Goal: Task Accomplishment & Management: Use online tool/utility

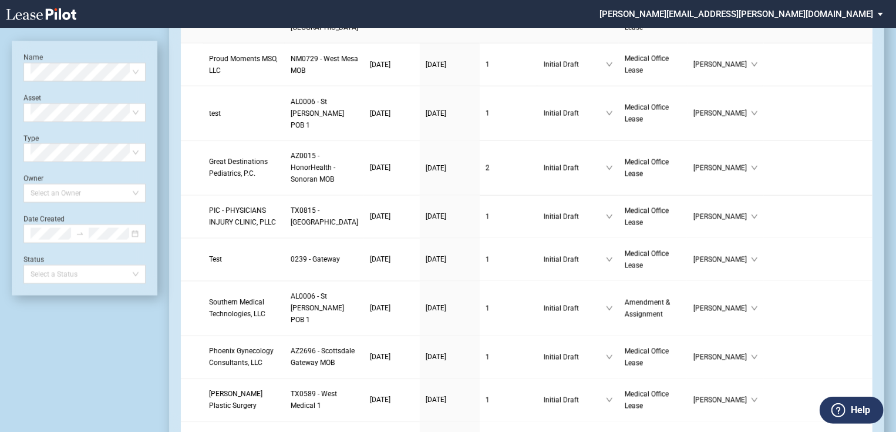
scroll to position [1034, 0]
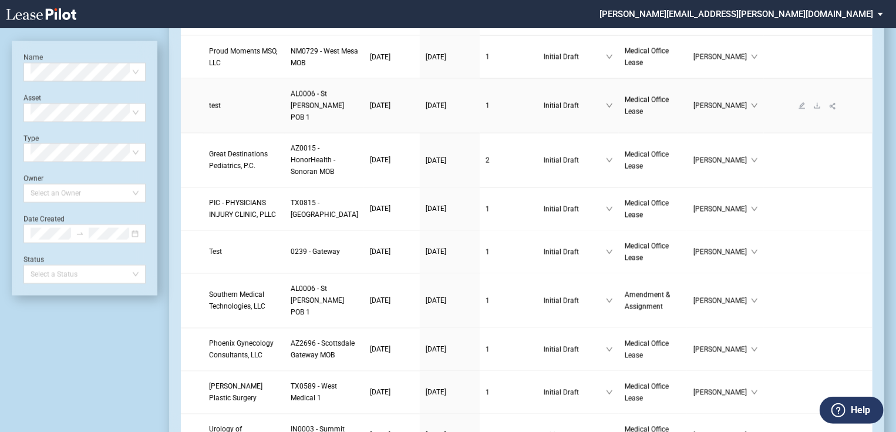
click at [217, 110] on span "test" at bounding box center [215, 106] width 12 height 8
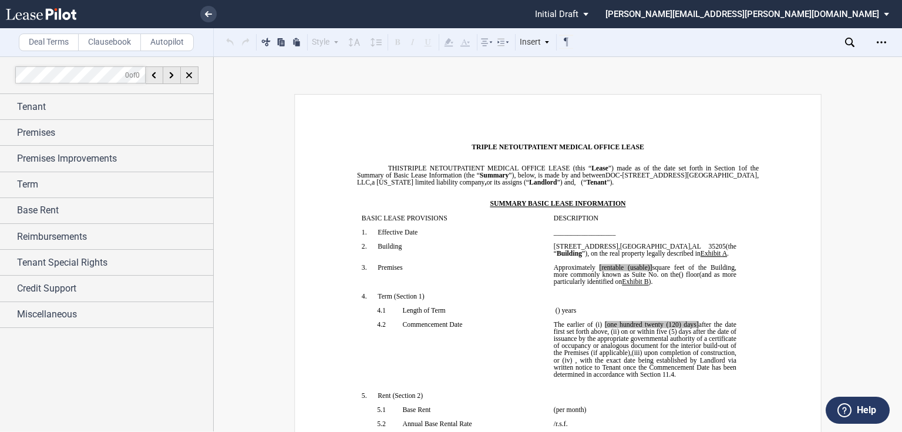
click at [168, 39] on label "Autopilot" at bounding box center [166, 42] width 53 height 18
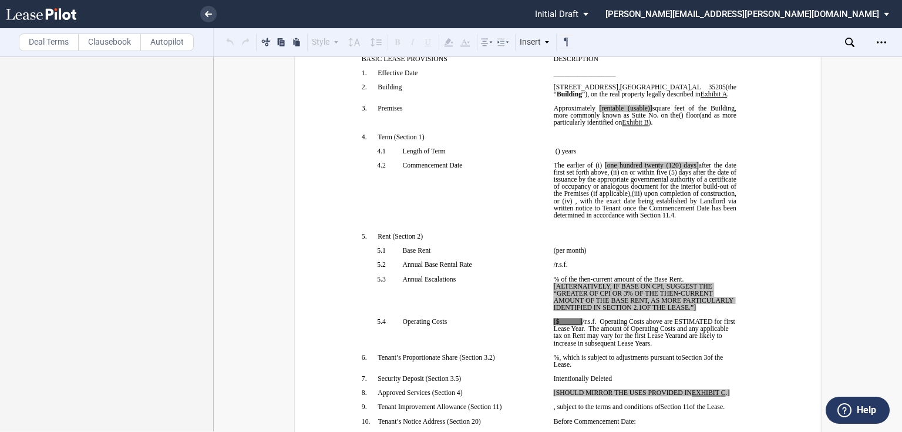
scroll to position [282, 0]
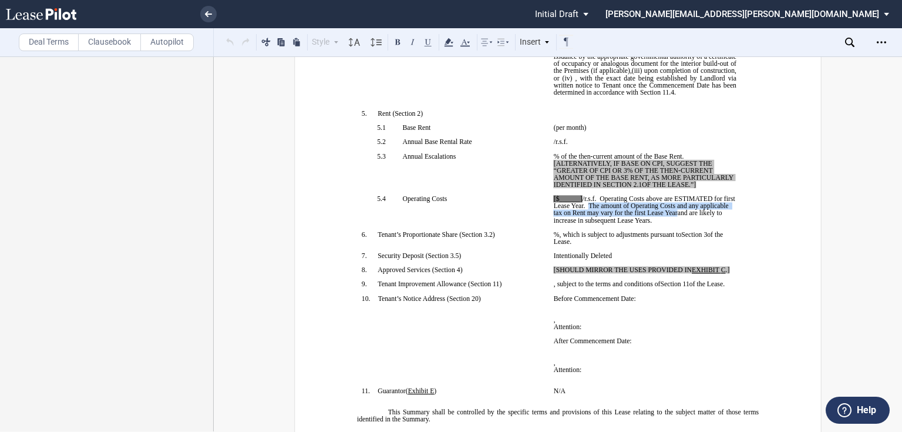
drag, startPoint x: 586, startPoint y: 278, endPoint x: 676, endPoint y: 284, distance: 89.5
click at [676, 223] on p "[$______] /r.s.f. Operating Costs above are ESTIMATED for first Lease Year. The…" at bounding box center [645, 209] width 183 height 28
drag, startPoint x: 115, startPoint y: 35, endPoint x: 135, endPoint y: 35, distance: 20.0
click at [115, 35] on label "Clausebook" at bounding box center [109, 42] width 63 height 18
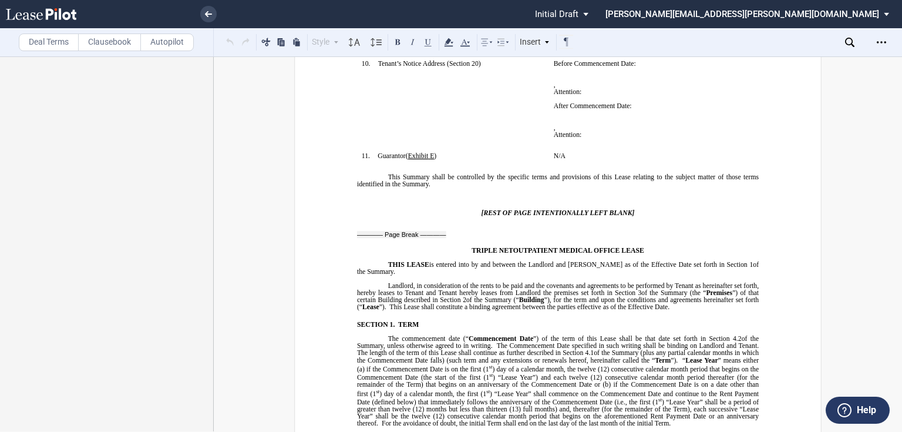
click at [852, 42] on use at bounding box center [849, 42] width 9 height 9
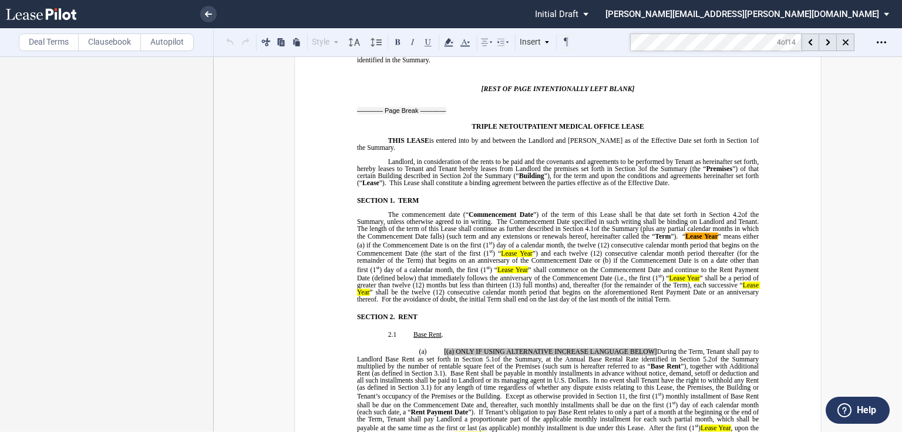
scroll to position [802, 0]
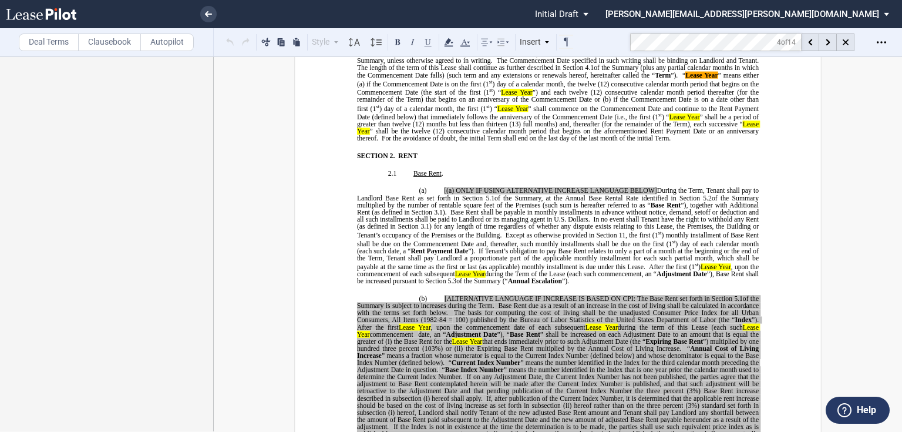
click at [56, 44] on label "Deal Terms" at bounding box center [49, 42] width 60 height 18
